Goal: Check status: Check status

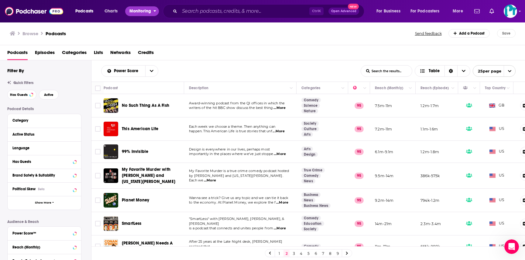
click at [136, 10] on span "Monitoring" at bounding box center [140, 11] width 22 height 9
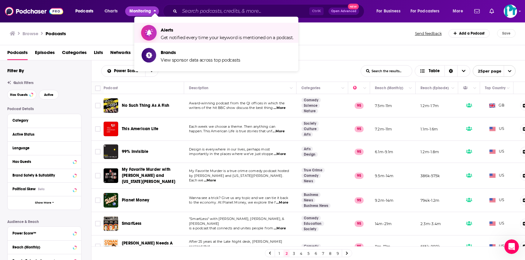
click at [198, 27] on span "Alerts Get notified every time your keyword is mentioned on a podcast." at bounding box center [227, 32] width 133 height 15
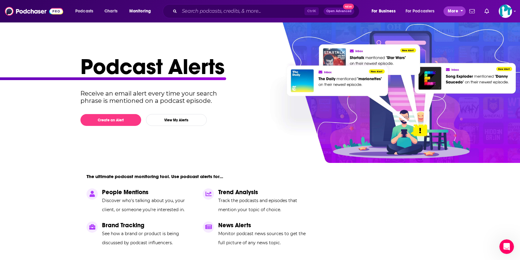
click at [446, 8] on button "More" at bounding box center [455, 11] width 22 height 10
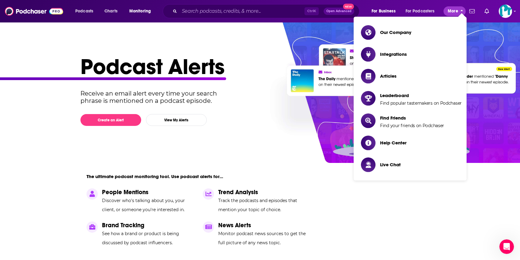
click at [446, 8] on button "More" at bounding box center [455, 11] width 22 height 10
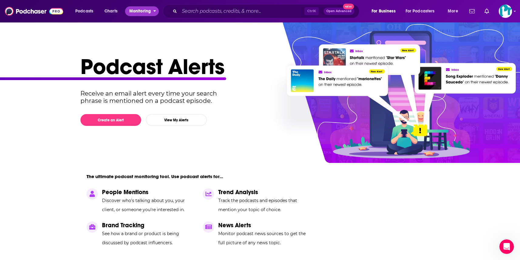
click at [135, 14] on span "Monitoring" at bounding box center [140, 11] width 22 height 9
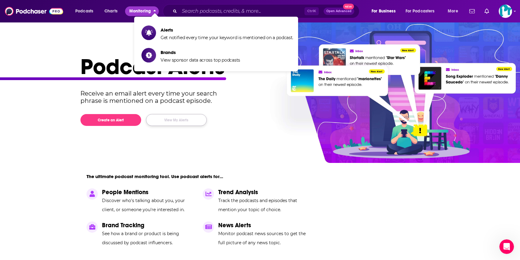
click at [177, 118] on button "View My Alerts" at bounding box center [176, 120] width 61 height 12
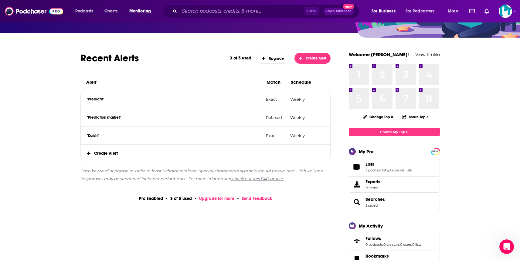
scroll to position [61, 0]
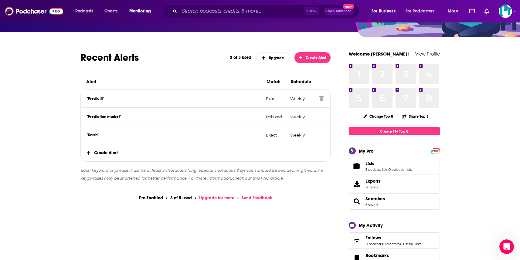
click at [93, 94] on div ""Predictit" Exact Weekly" at bounding box center [206, 99] width 250 height 18
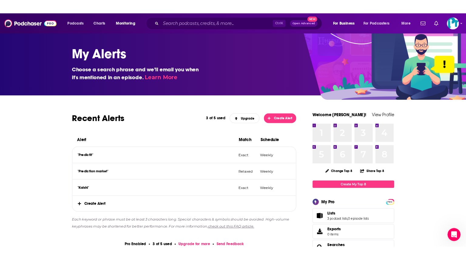
scroll to position [0, 0]
